Goal: Find specific page/section: Find specific page/section

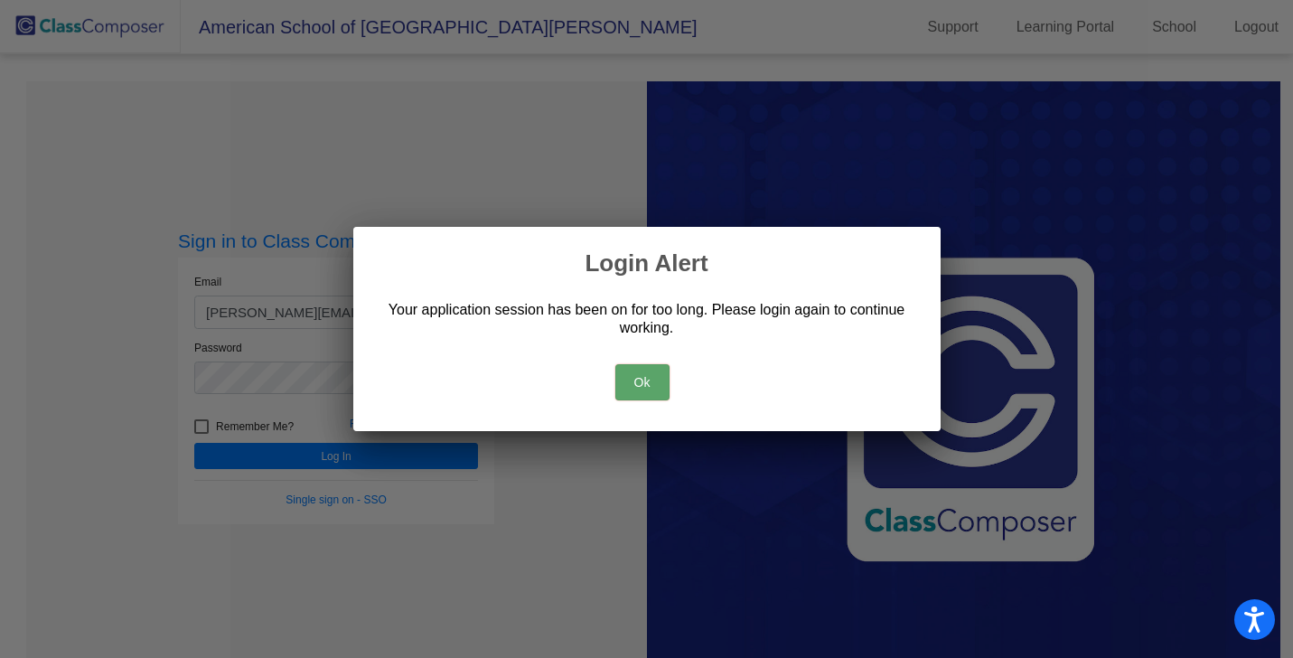
click at [638, 393] on button "Ok" at bounding box center [642, 382] width 54 height 36
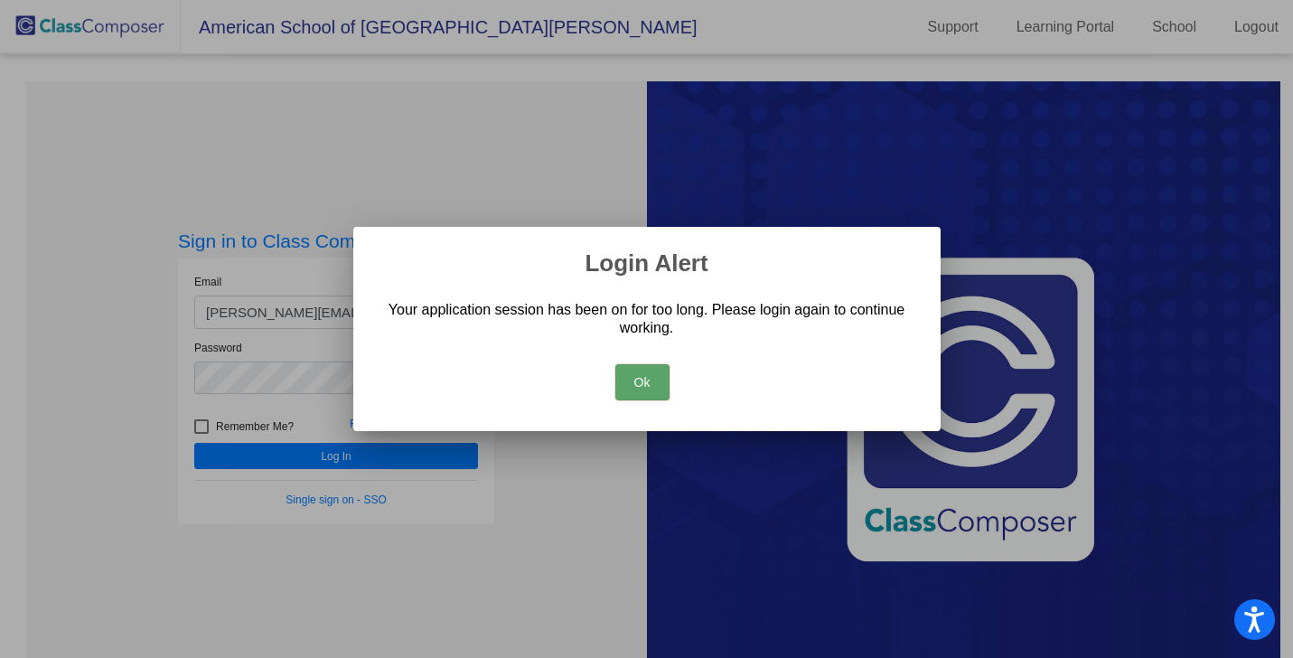
click at [649, 386] on button "Ok" at bounding box center [642, 382] width 54 height 36
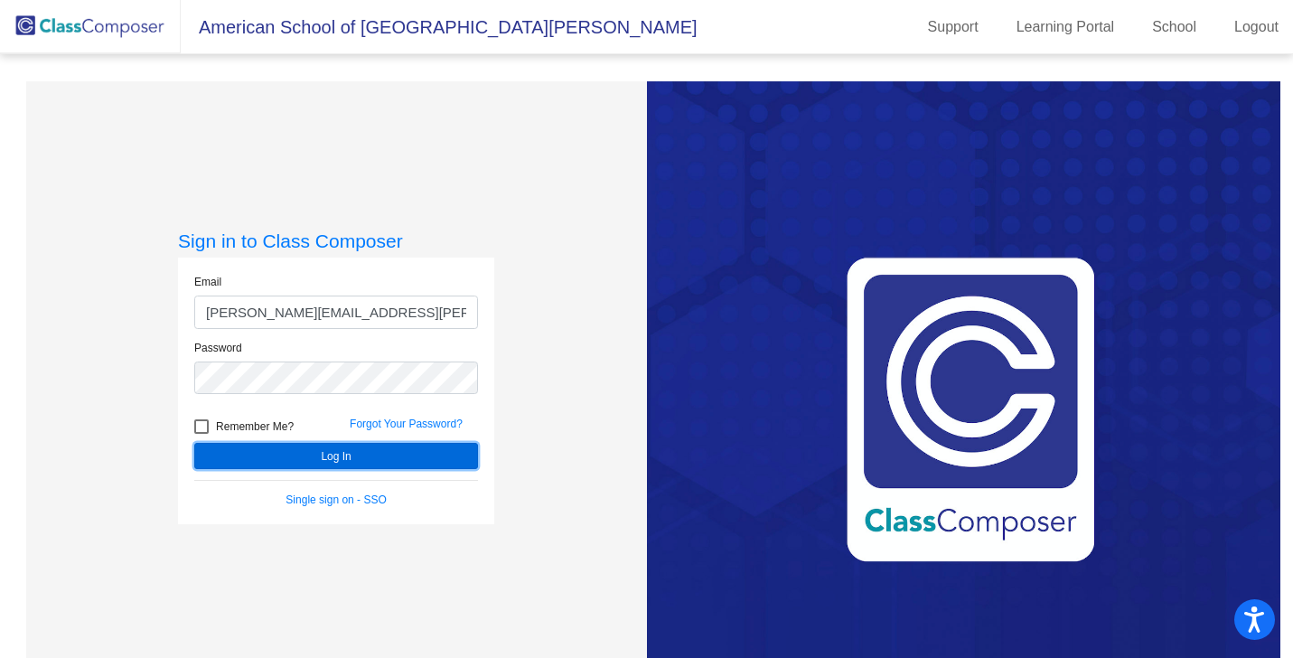
click at [328, 453] on button "Log In" at bounding box center [336, 456] width 284 height 26
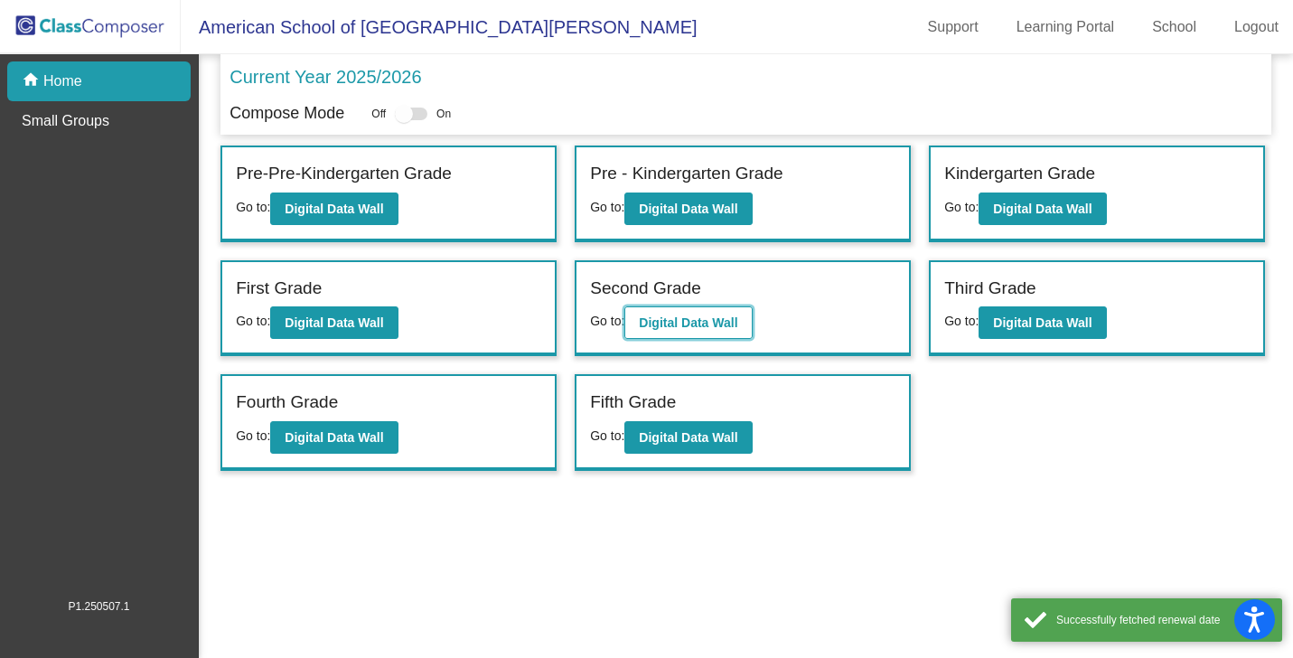
click at [689, 323] on b "Digital Data Wall" at bounding box center [688, 322] width 98 height 14
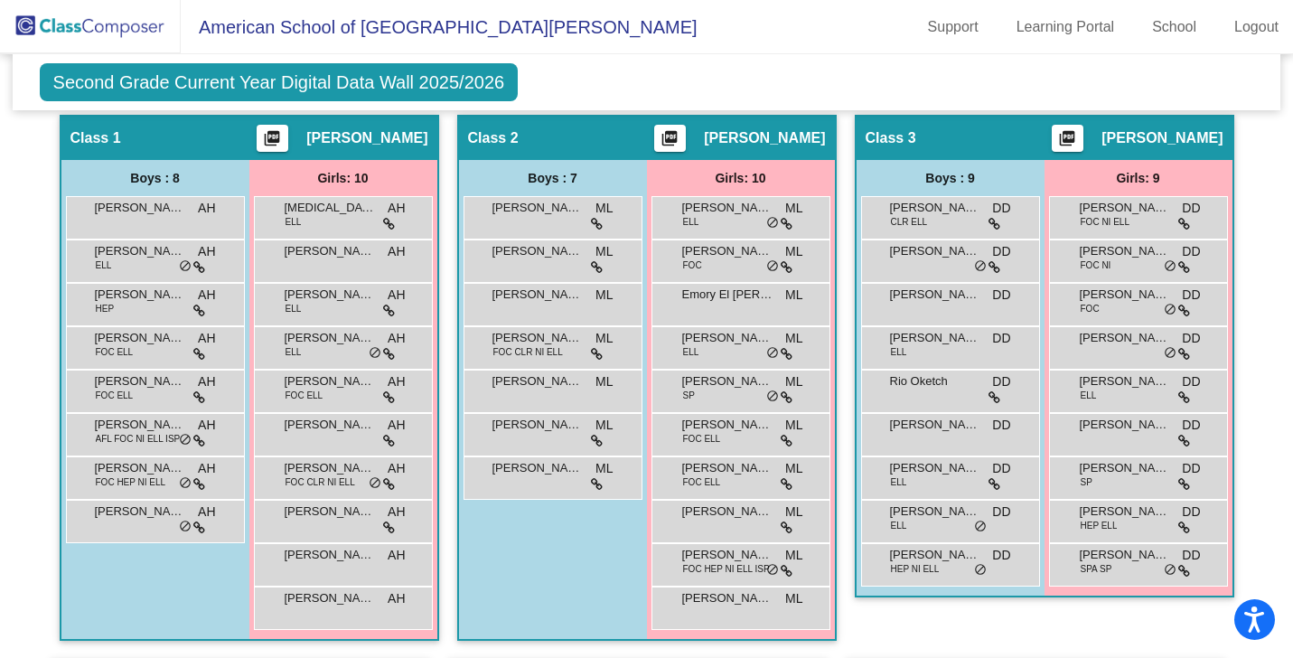
scroll to position [434, 0]
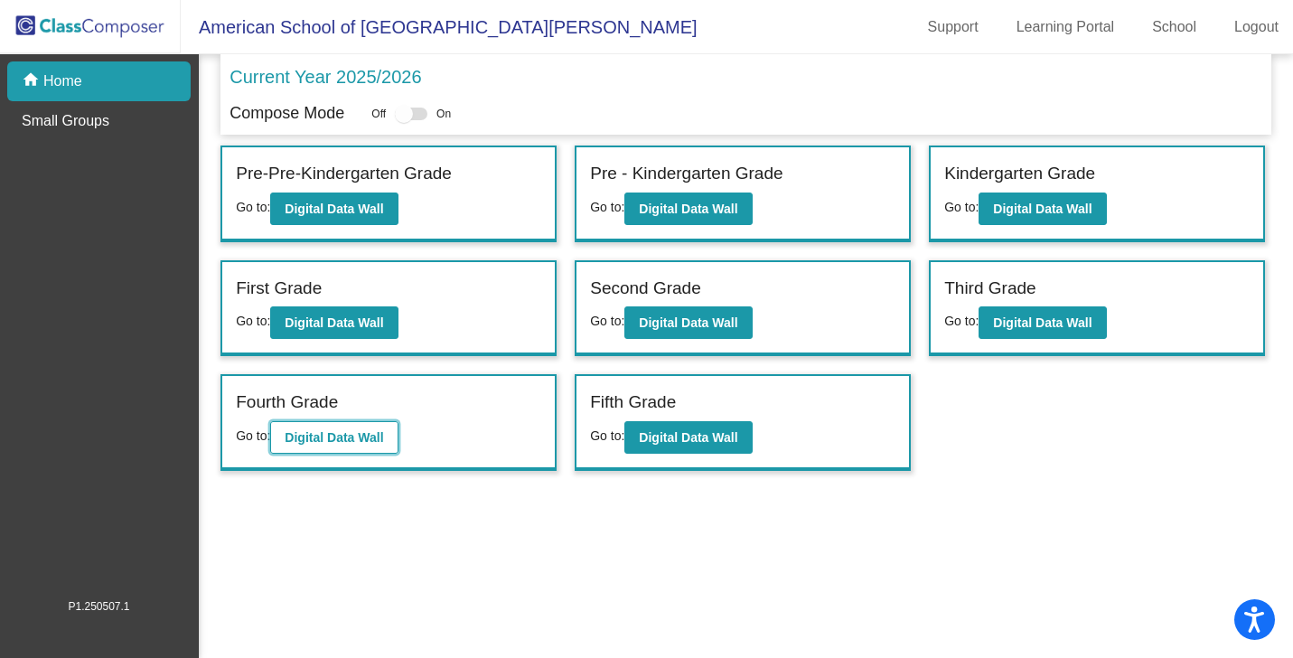
click at [309, 438] on b "Digital Data Wall" at bounding box center [334, 437] width 98 height 14
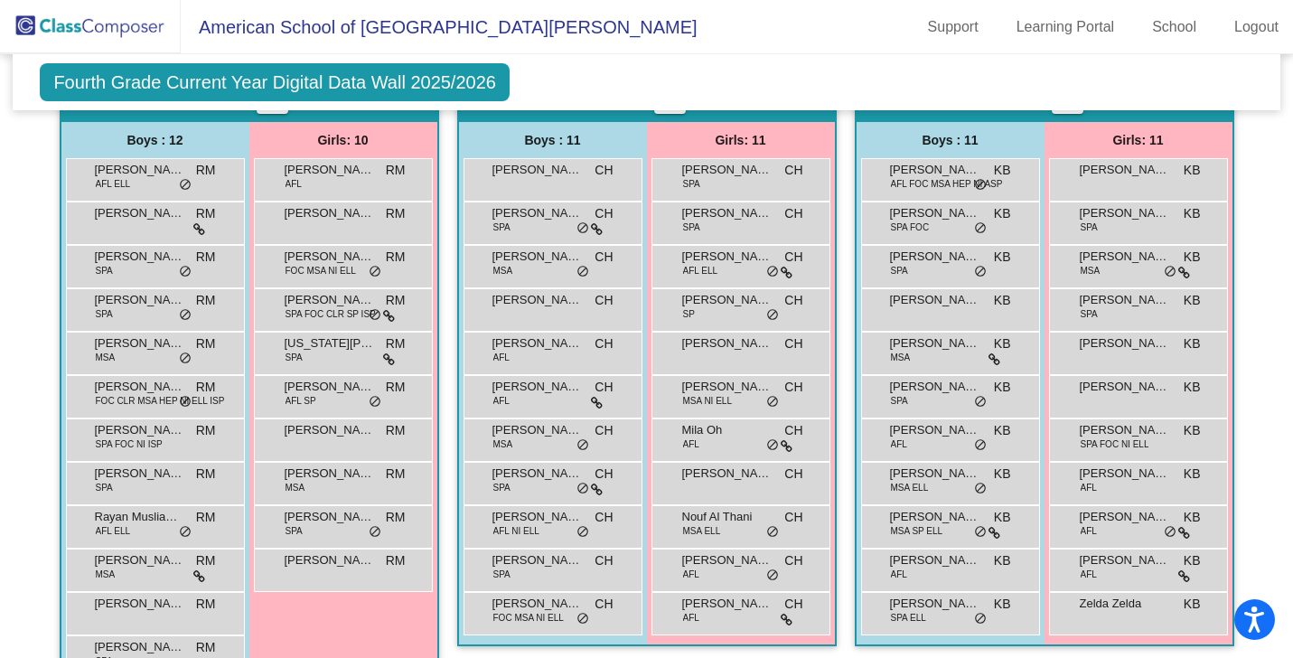
scroll to position [571, 0]
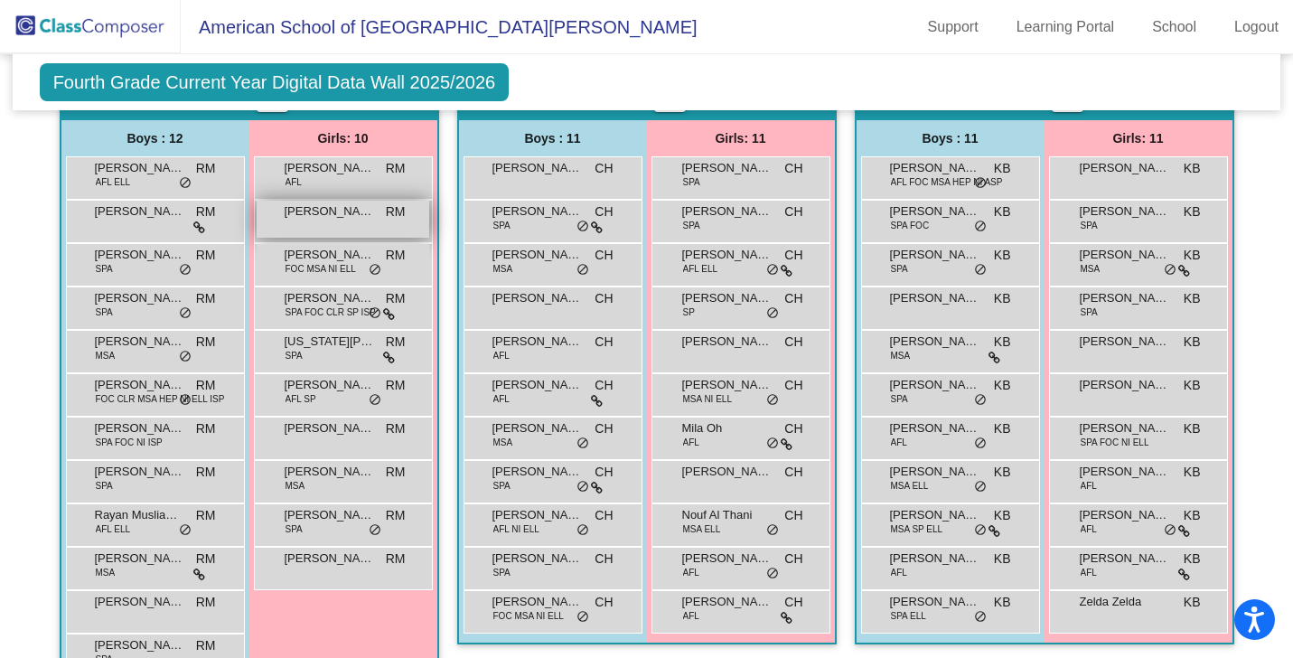
click at [323, 223] on div "[PERSON_NAME] [PERSON_NAME] lock do_not_disturb_alt" at bounding box center [343, 219] width 173 height 37
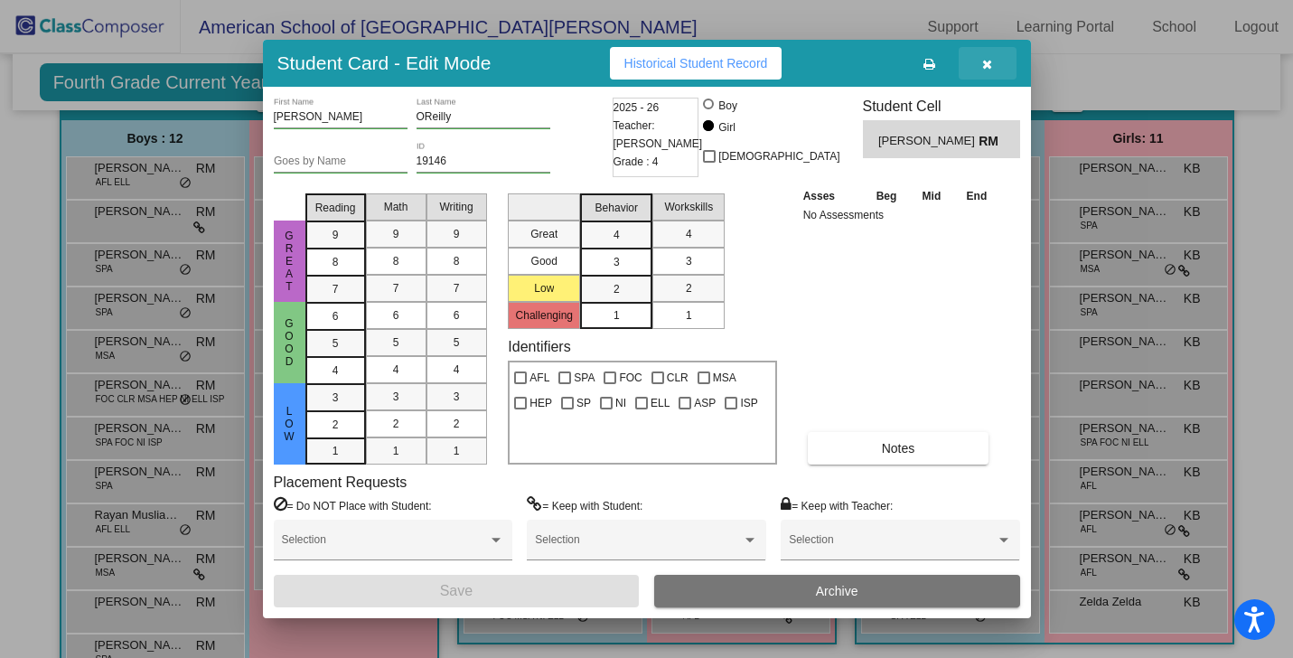
click at [988, 66] on icon "button" at bounding box center [987, 64] width 10 height 13
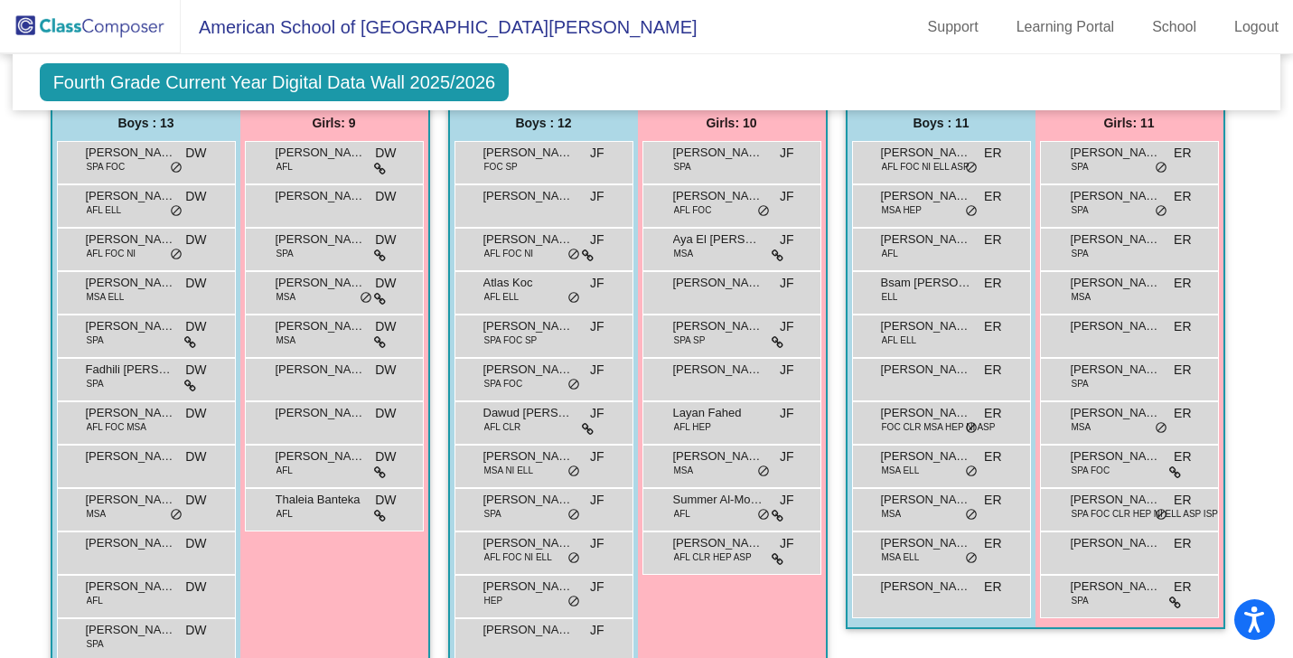
scroll to position [1236, 0]
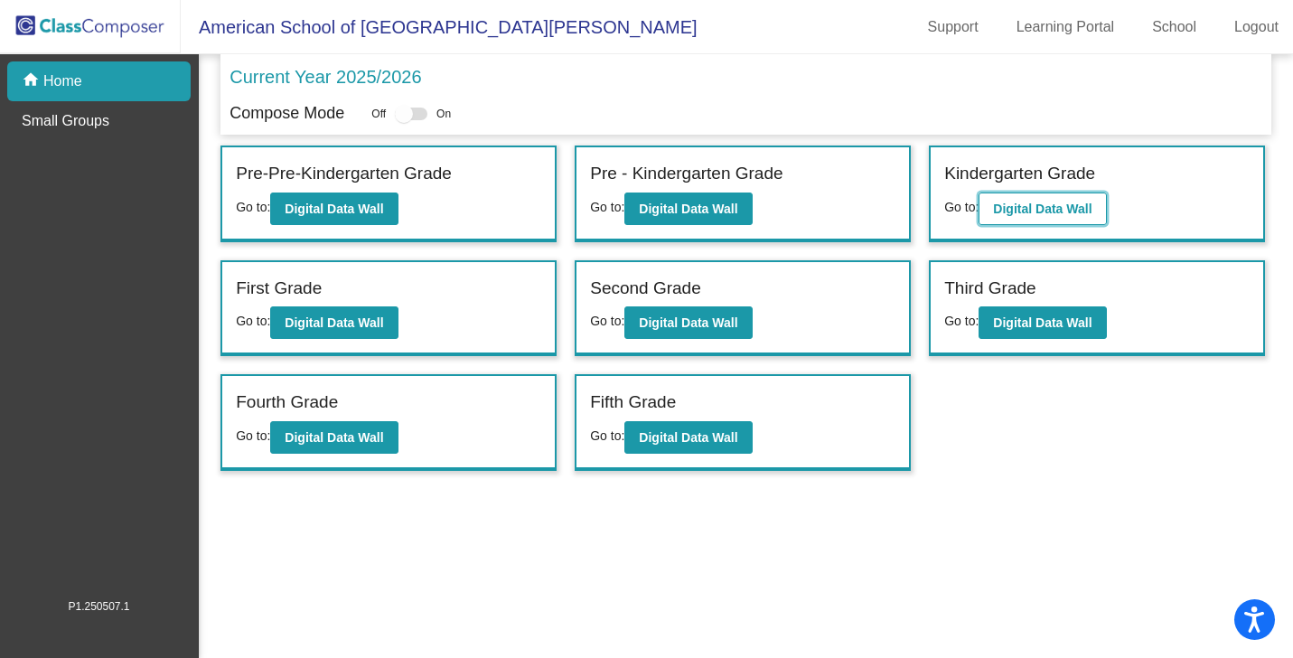
click at [1023, 217] on button "Digital Data Wall" at bounding box center [1042, 208] width 127 height 33
click at [692, 215] on b "Digital Data Wall" at bounding box center [688, 209] width 98 height 14
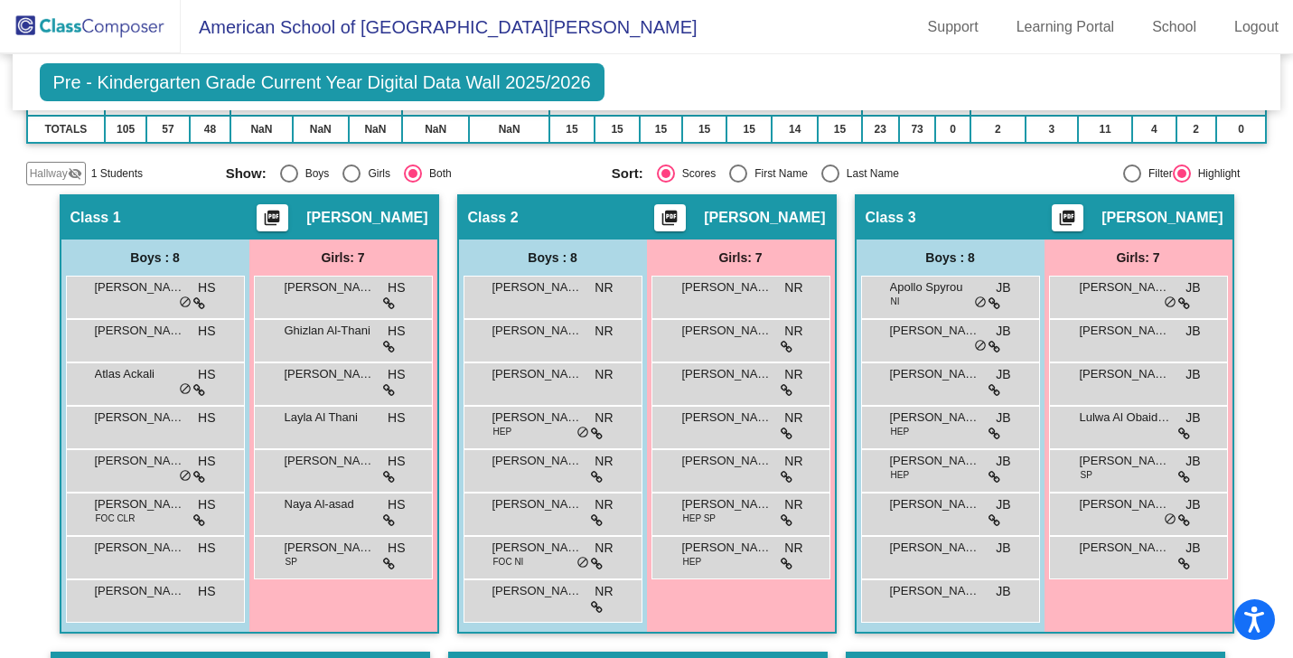
scroll to position [347, 0]
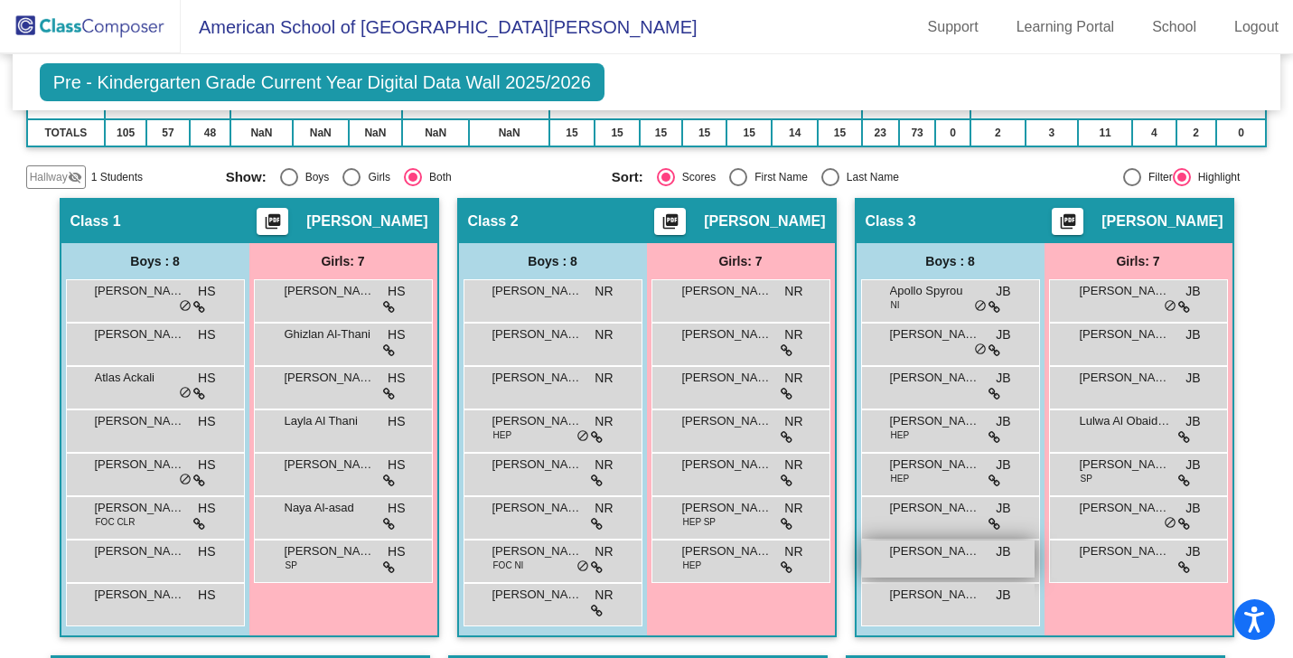
click at [924, 552] on span "[PERSON_NAME]" at bounding box center [935, 551] width 90 height 18
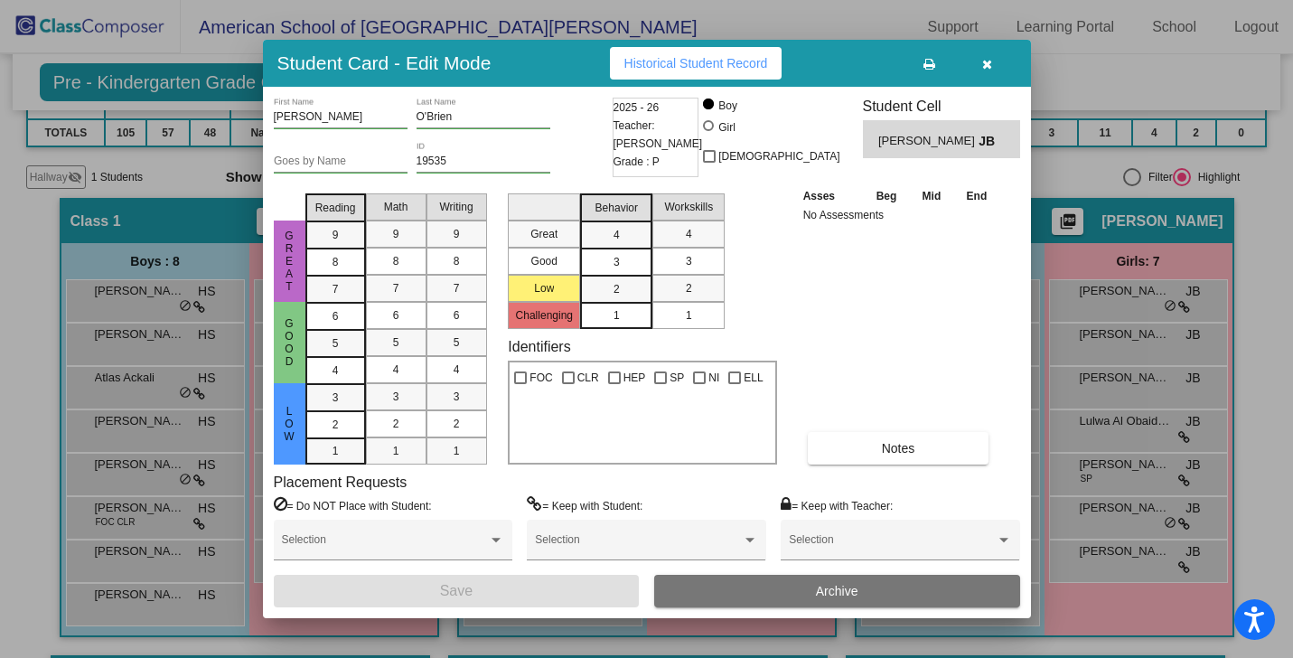
click at [980, 67] on button "button" at bounding box center [988, 63] width 58 height 33
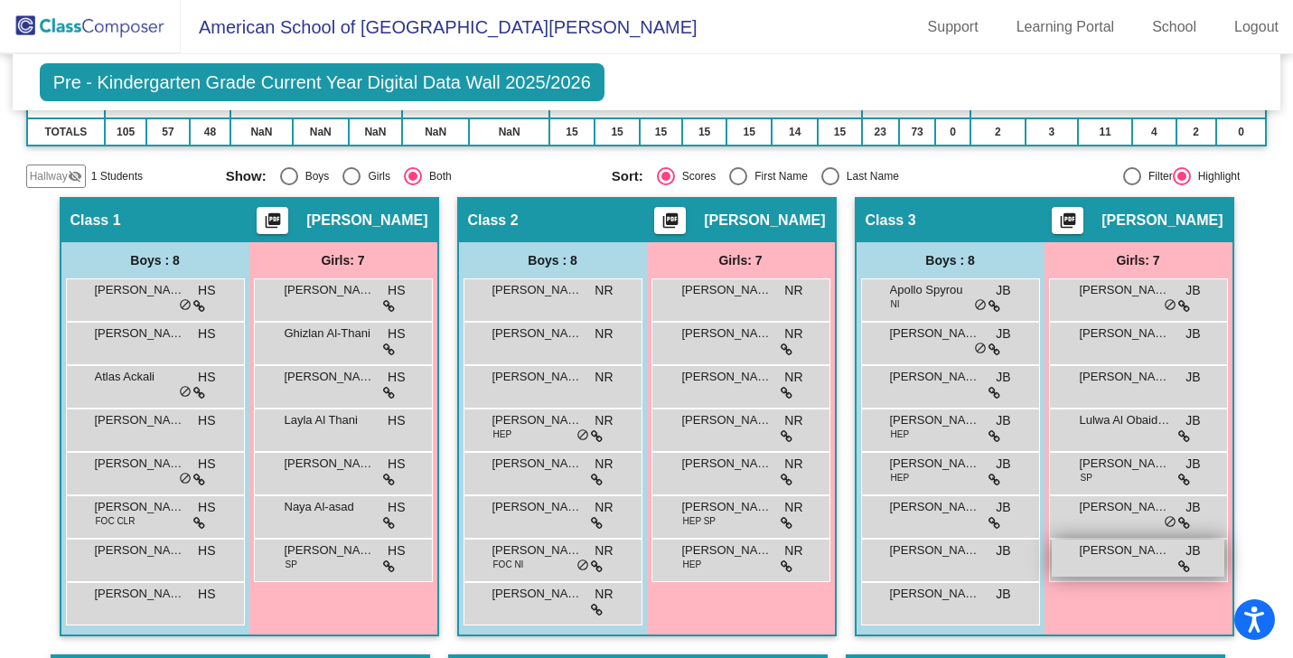
scroll to position [352, 0]
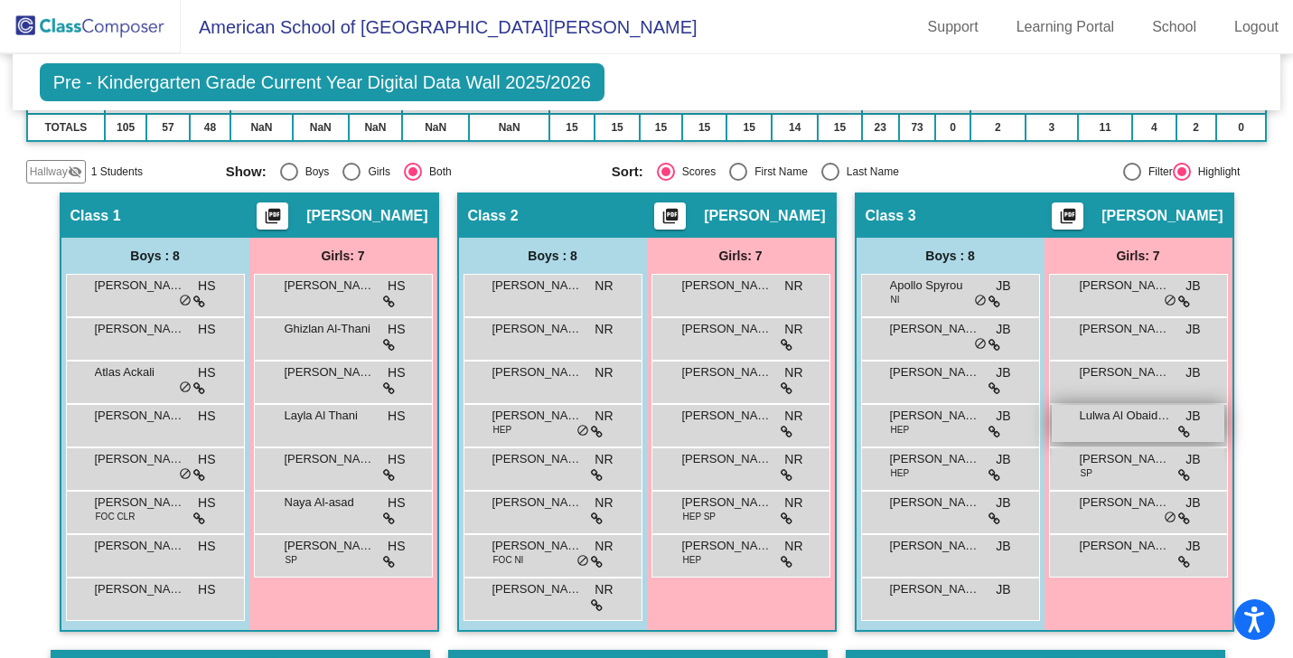
click at [1119, 425] on div "Lulwa Al Obaidan JB lock do_not_disturb_alt" at bounding box center [1138, 423] width 173 height 37
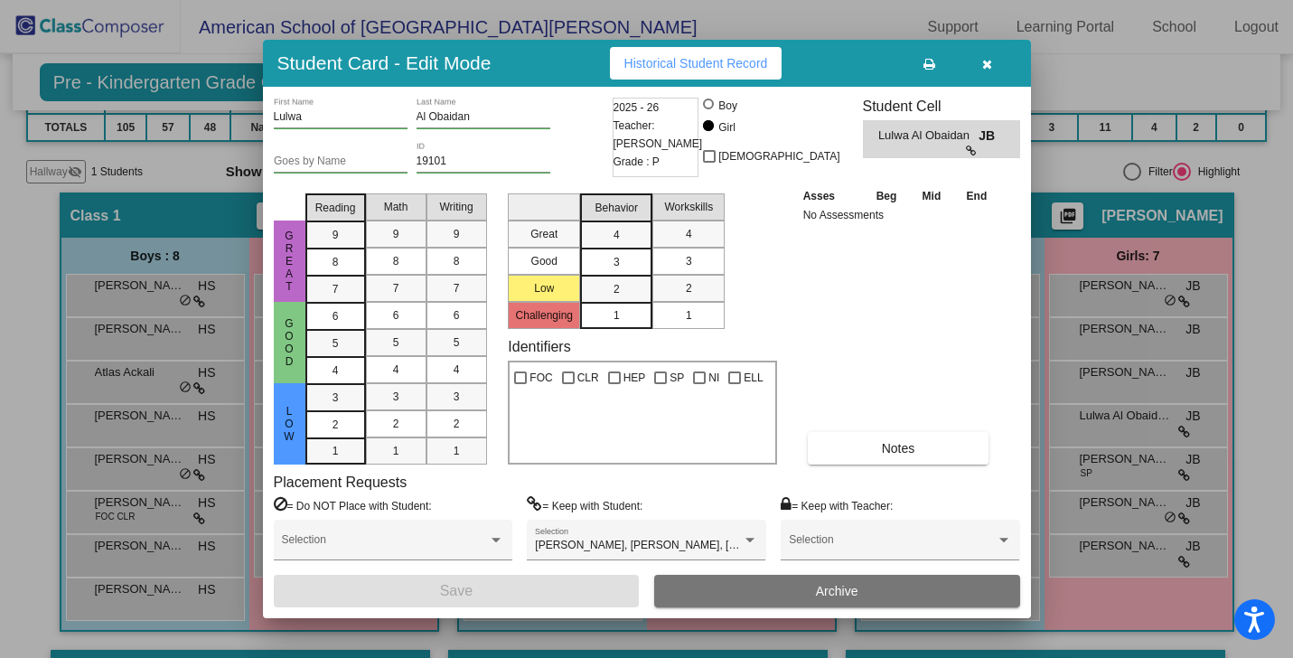
scroll to position [0, 0]
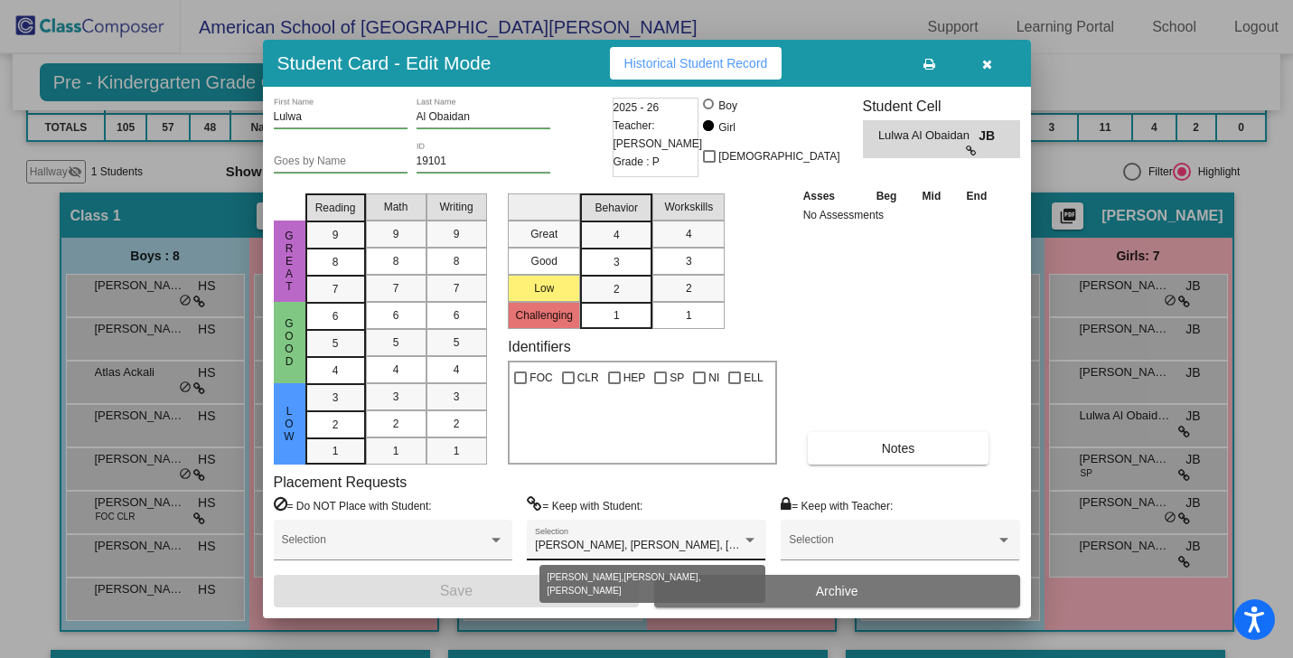
click at [708, 541] on span "[PERSON_NAME], [PERSON_NAME], [PERSON_NAME]" at bounding box center [674, 545] width 279 height 13
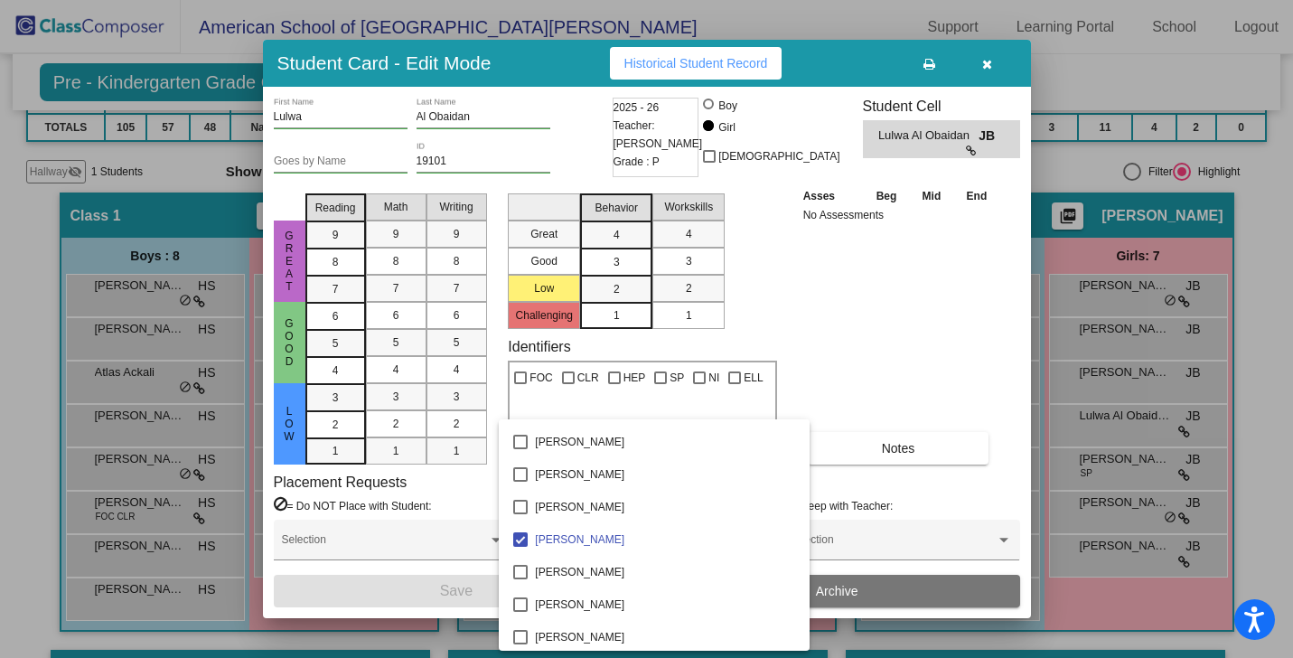
scroll to position [1984, 0]
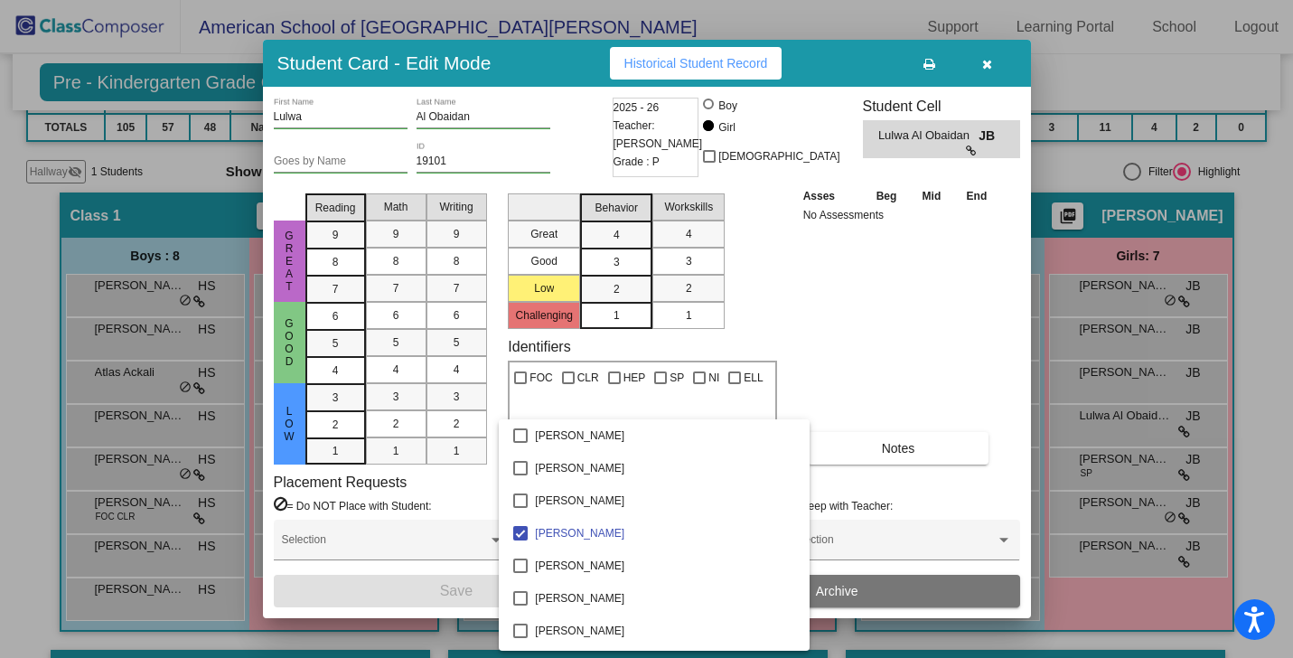
click at [988, 69] on div at bounding box center [646, 329] width 1293 height 658
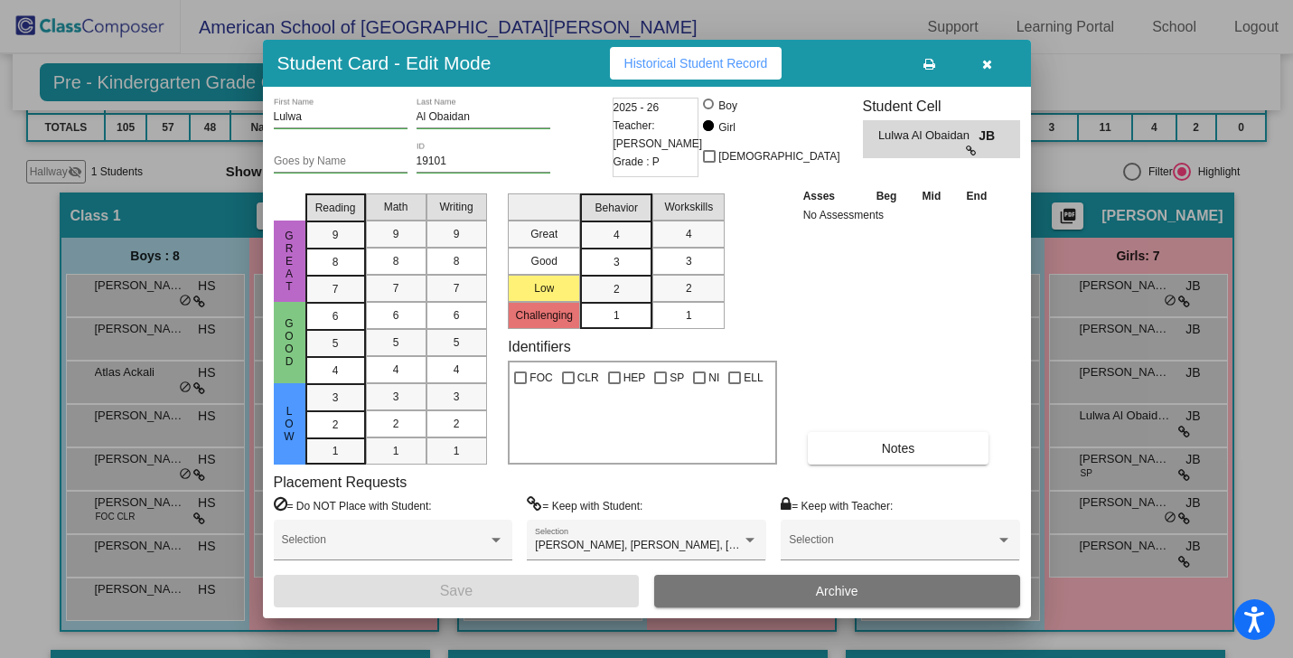
click at [988, 69] on icon "button" at bounding box center [987, 64] width 10 height 13
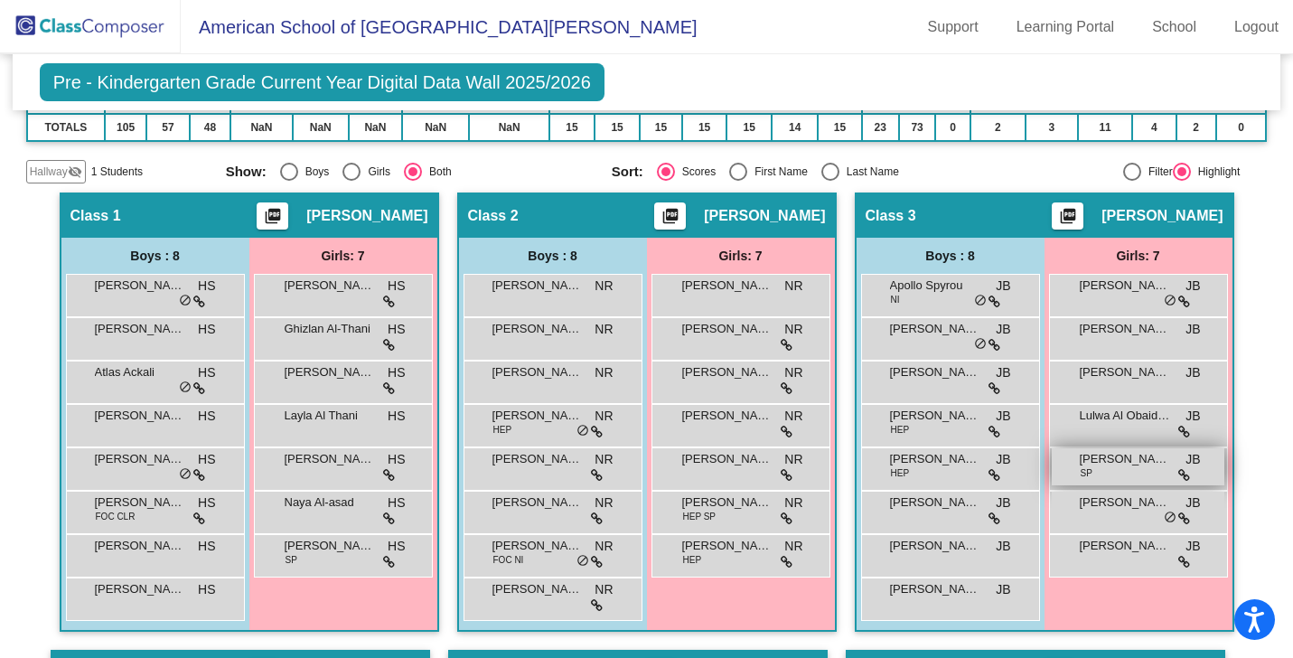
click at [1089, 471] on div "[PERSON_NAME] SP JB lock do_not_disturb_alt" at bounding box center [1138, 466] width 173 height 37
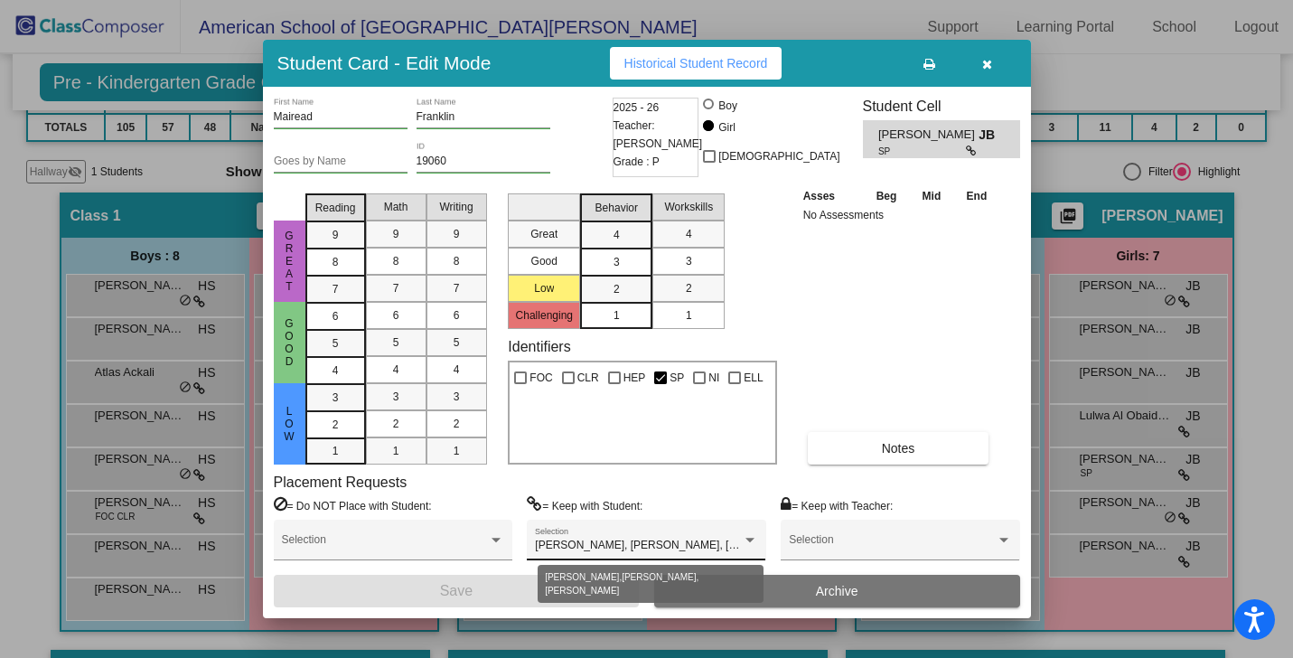
click at [751, 535] on div at bounding box center [750, 540] width 16 height 13
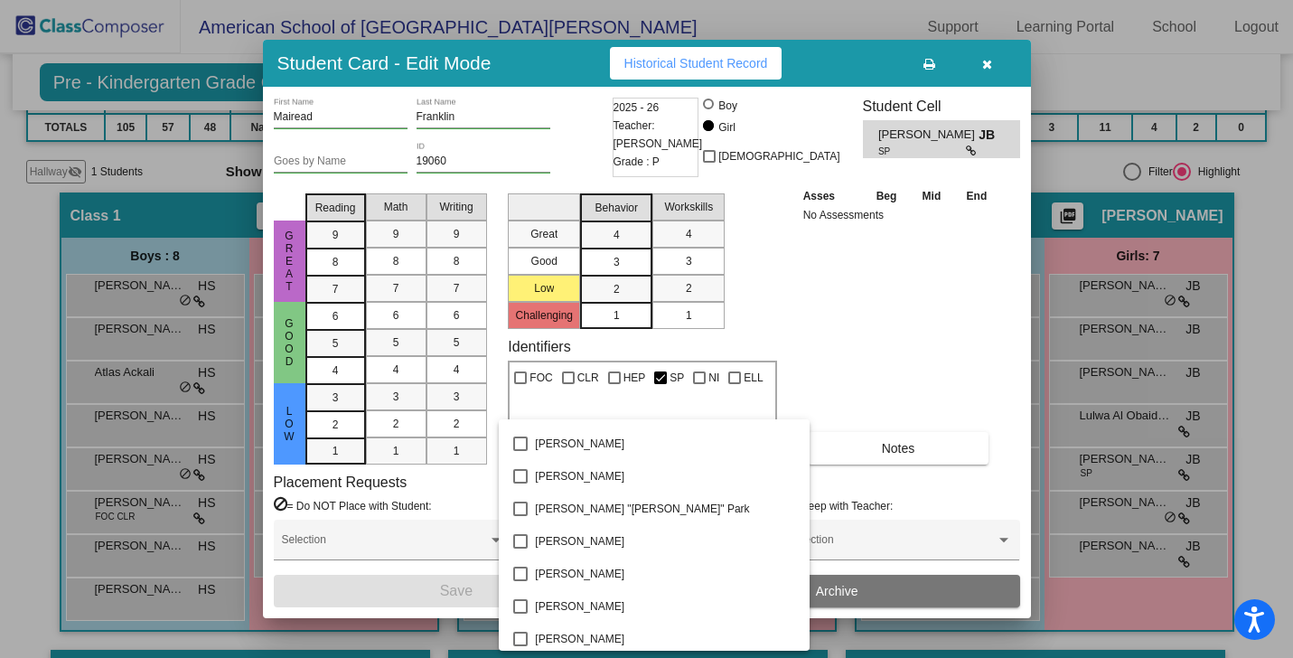
scroll to position [3152, 0]
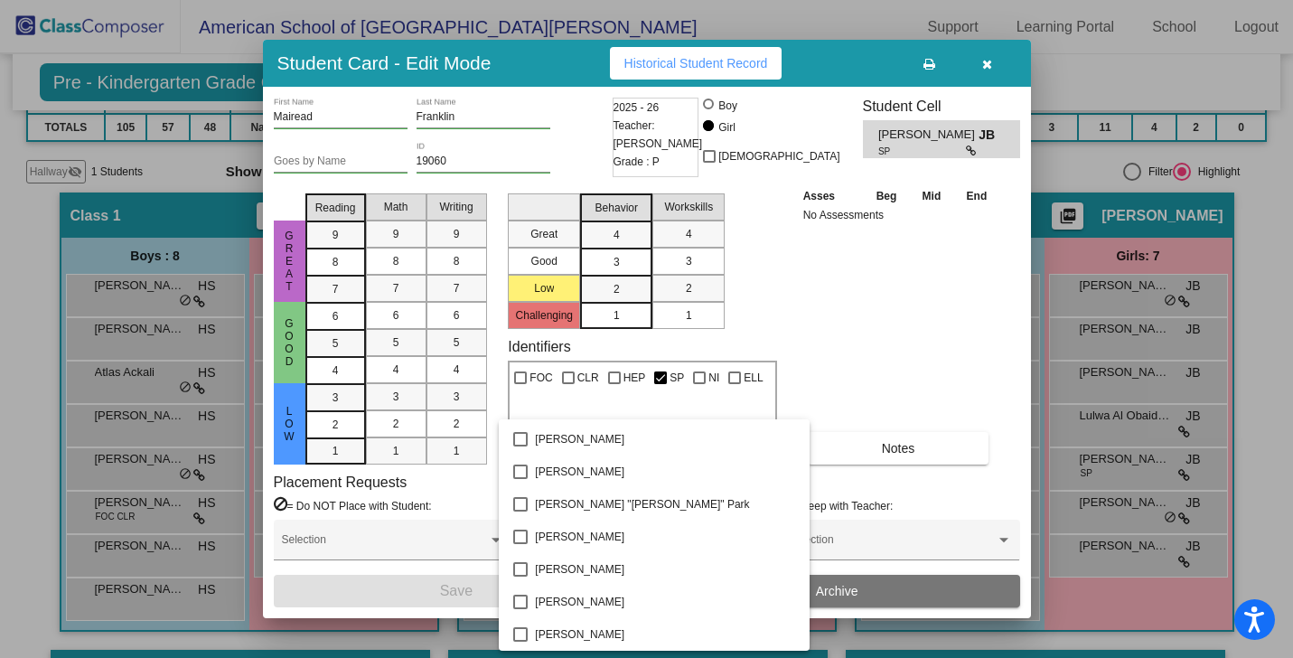
click at [875, 272] on div at bounding box center [646, 329] width 1293 height 658
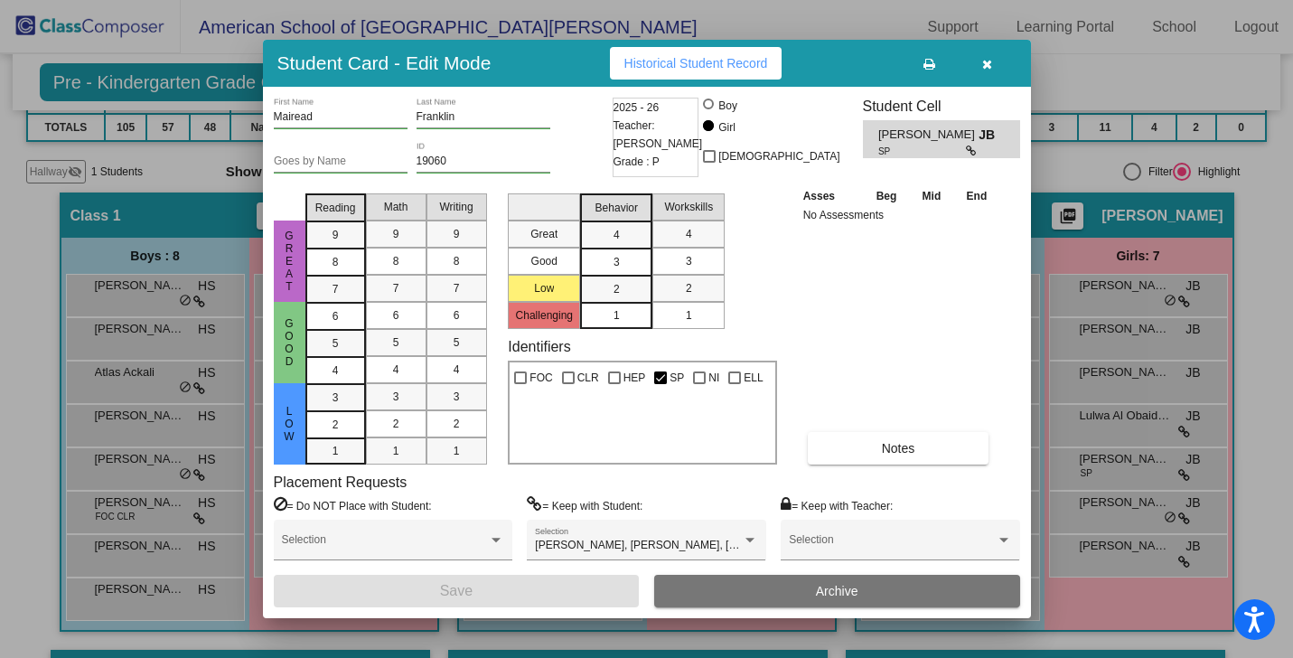
click at [990, 61] on icon "button" at bounding box center [987, 64] width 10 height 13
